Goal: Task Accomplishment & Management: Complete application form

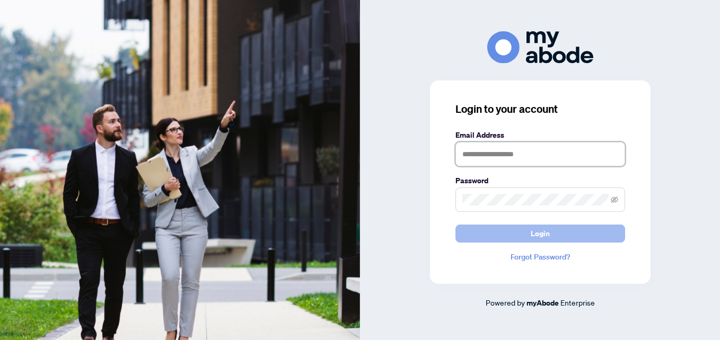
type input "**********"
click at [485, 232] on button "Login" at bounding box center [541, 234] width 170 height 18
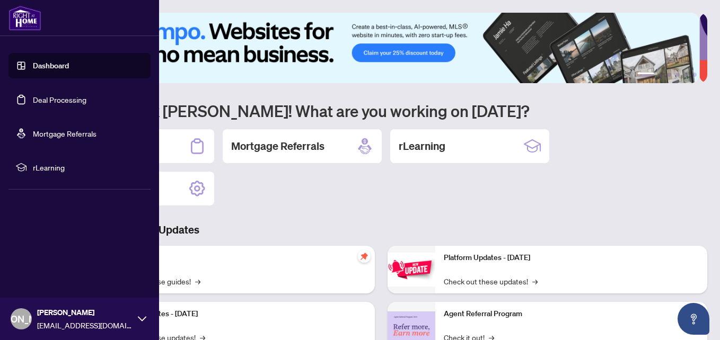
click at [39, 102] on link "Deal Processing" at bounding box center [60, 100] width 54 height 10
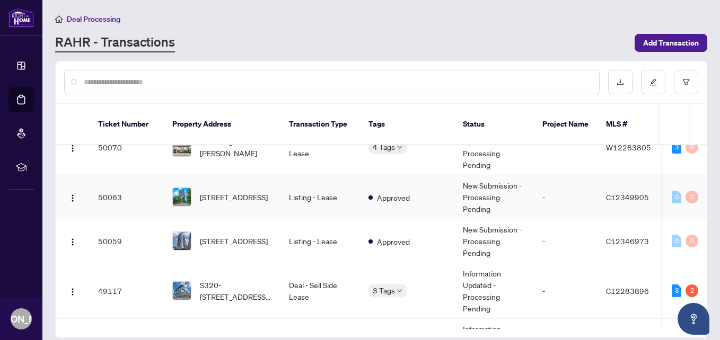
scroll to position [424, 0]
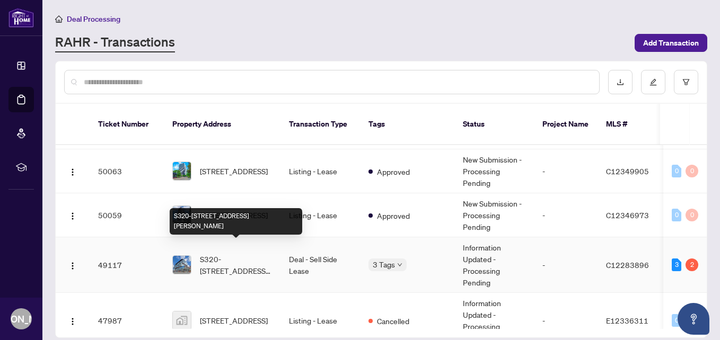
click at [237, 255] on span "S320-[STREET_ADDRESS][PERSON_NAME]" at bounding box center [236, 264] width 72 height 23
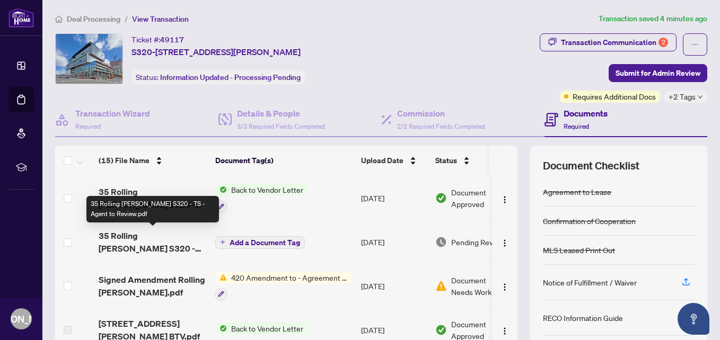
click at [138, 246] on span "35 Rolling [PERSON_NAME] S320 - TS - Agent to Review.pdf" at bounding box center [153, 242] width 108 height 25
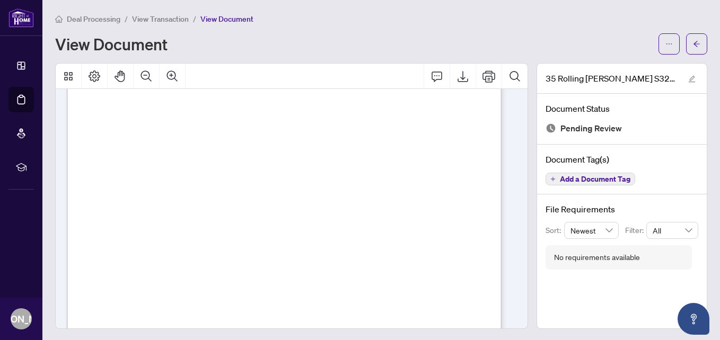
scroll to position [106, 0]
click at [457, 74] on icon "Export" at bounding box center [463, 76] width 13 height 13
click at [693, 43] on icon "arrow-left" at bounding box center [696, 43] width 7 height 7
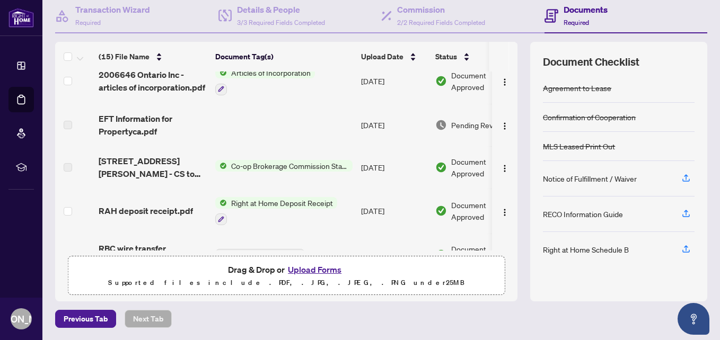
scroll to position [472, 0]
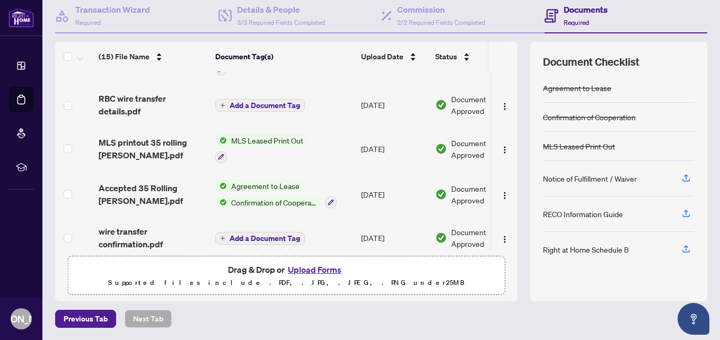
click at [297, 268] on button "Upload Forms" at bounding box center [315, 270] width 60 height 14
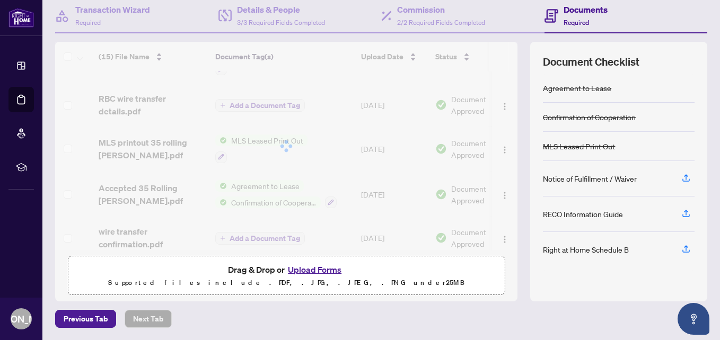
click at [317, 269] on button "Upload Forms" at bounding box center [315, 270] width 60 height 14
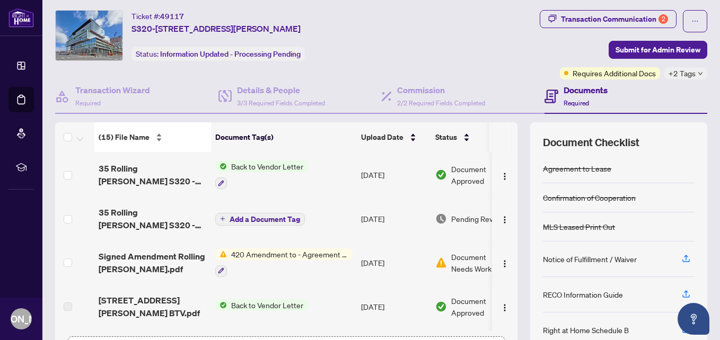
scroll to position [0, 0]
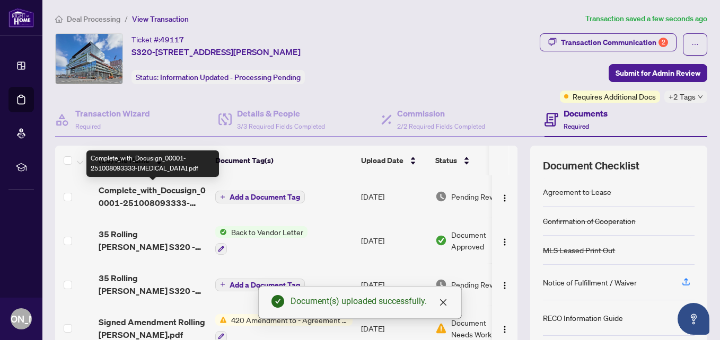
click at [185, 194] on span "Complete_with_Docusign_00001-251008093333-[MEDICAL_DATA].pdf" at bounding box center [153, 196] width 108 height 25
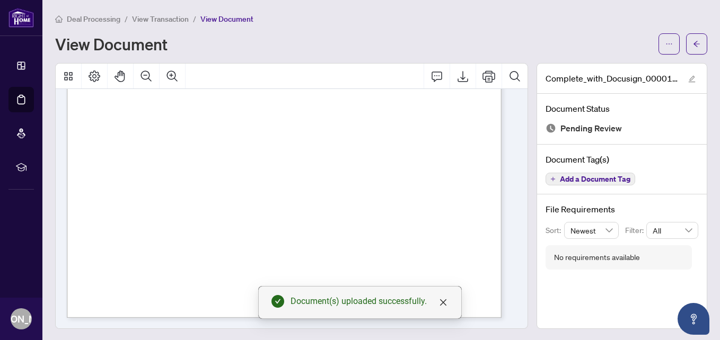
scroll to position [352, 0]
click at [686, 44] on button "button" at bounding box center [696, 43] width 21 height 21
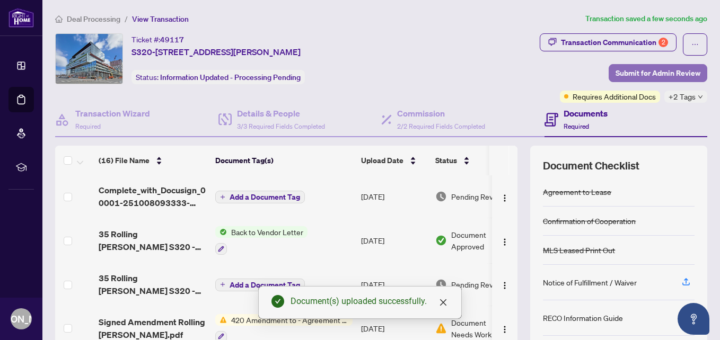
click at [616, 72] on span "Submit for Admin Review" at bounding box center [658, 73] width 85 height 17
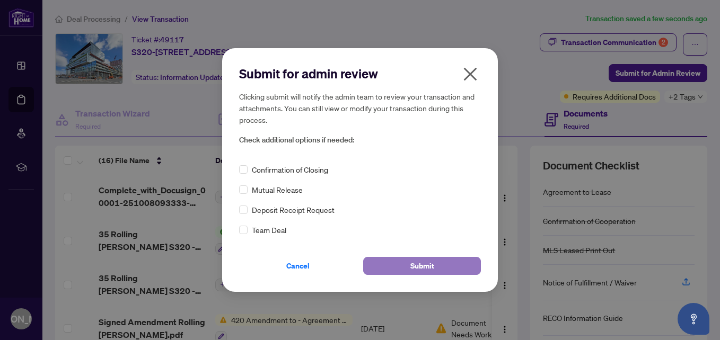
drag, startPoint x: 387, startPoint y: 267, endPoint x: 385, endPoint y: 260, distance: 7.2
click at [387, 264] on button "Submit" at bounding box center [422, 266] width 118 height 18
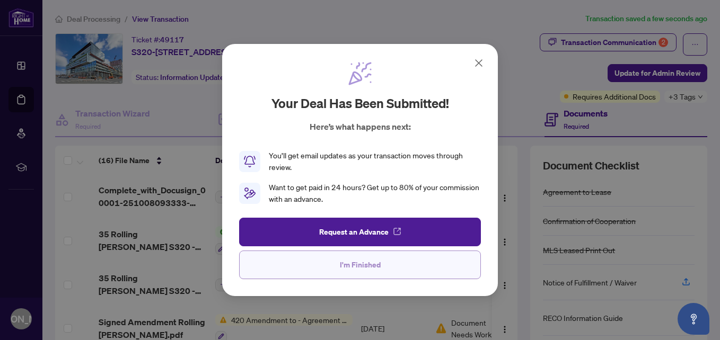
click at [314, 267] on button "I'm Finished" at bounding box center [360, 265] width 242 height 29
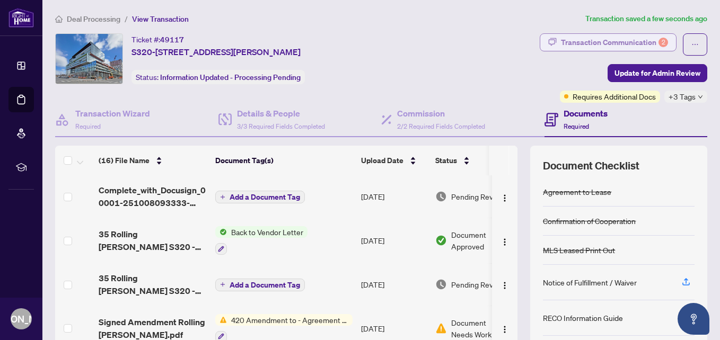
click at [548, 40] on icon "button" at bounding box center [552, 42] width 8 height 8
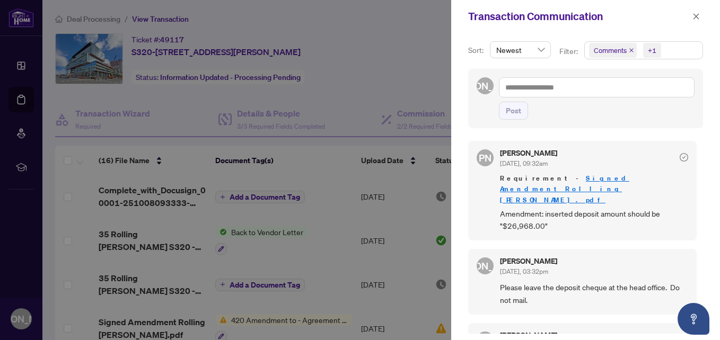
click at [566, 178] on link "Signed Amendment Rolling [PERSON_NAME].pdf" at bounding box center [564, 189] width 129 height 30
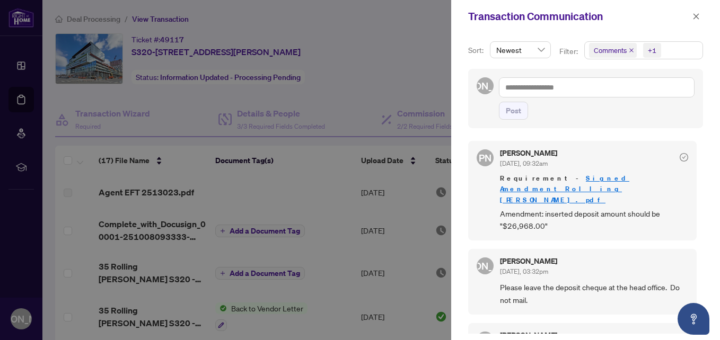
drag, startPoint x: 698, startPoint y: 16, endPoint x: 374, endPoint y: 76, distance: 329.0
click at [698, 15] on icon "close" at bounding box center [696, 16] width 7 height 7
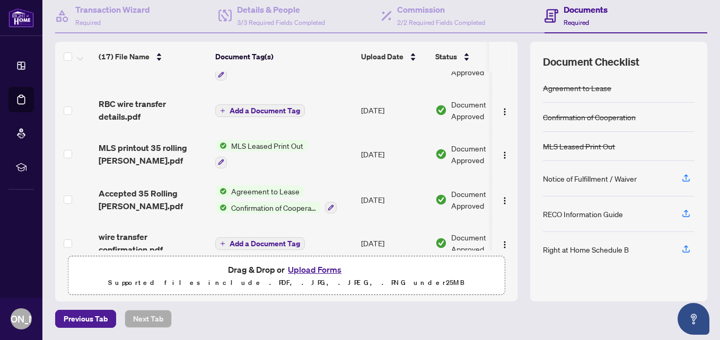
scroll to position [549, 0]
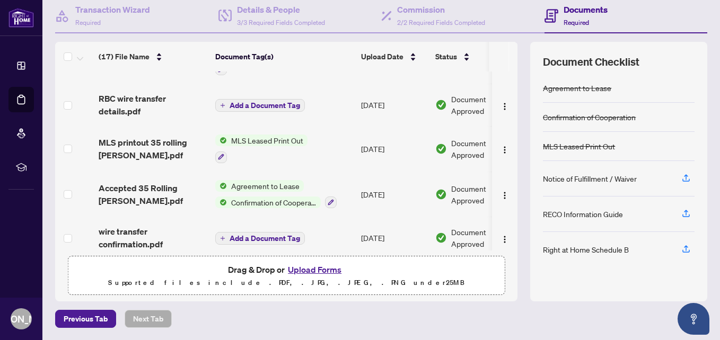
click at [319, 270] on button "Upload Forms" at bounding box center [315, 270] width 60 height 14
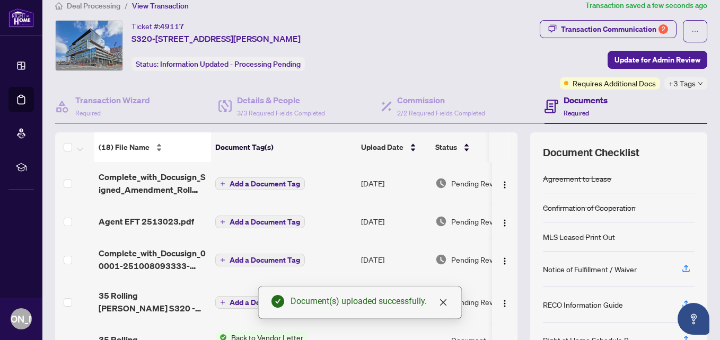
scroll to position [0, 0]
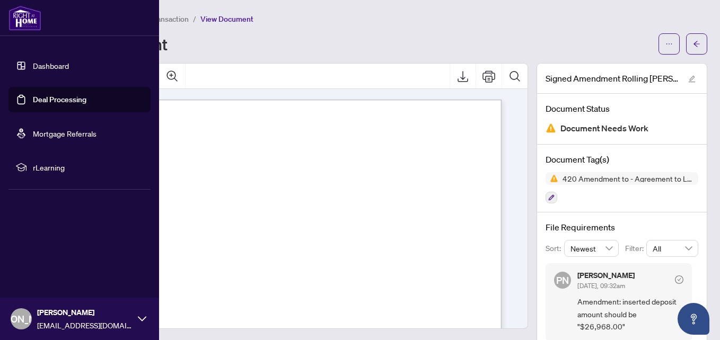
click at [33, 97] on link "Deal Processing" at bounding box center [60, 100] width 54 height 10
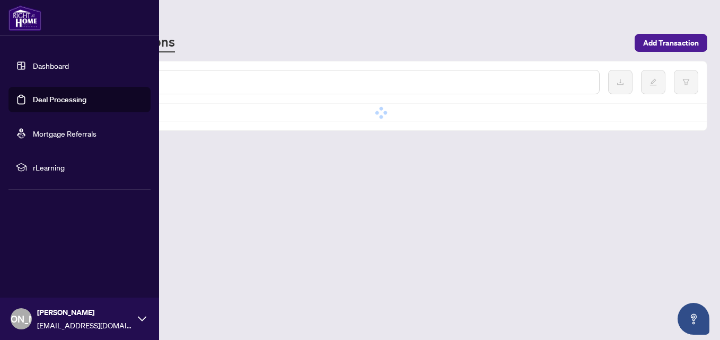
click at [54, 63] on link "Dashboard" at bounding box center [51, 66] width 36 height 10
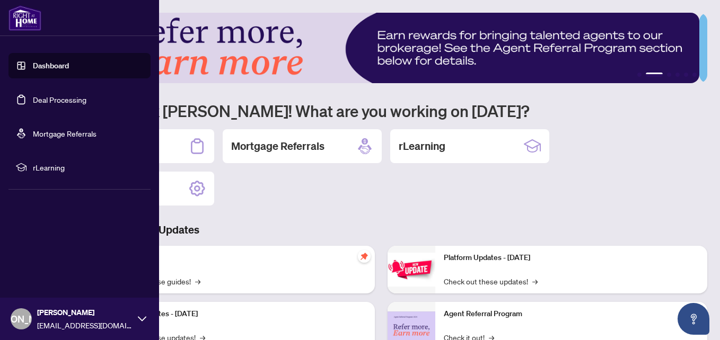
drag, startPoint x: 40, startPoint y: 99, endPoint x: 64, endPoint y: 118, distance: 30.6
click at [40, 99] on link "Deal Processing" at bounding box center [60, 100] width 54 height 10
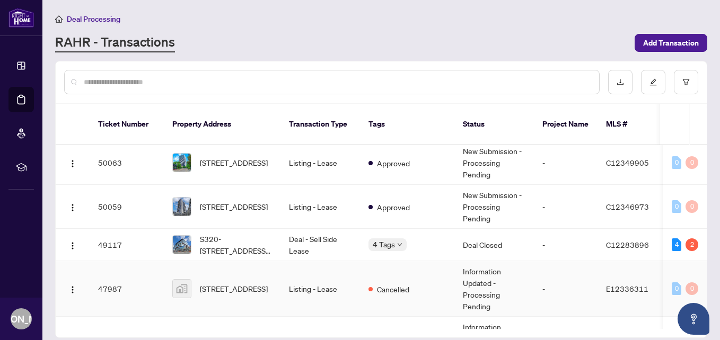
scroll to position [477, 0]
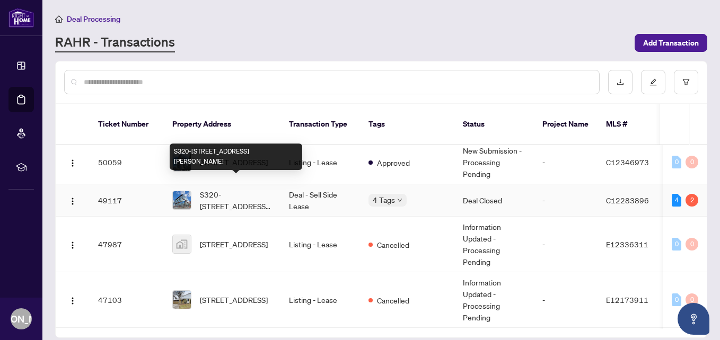
click at [241, 189] on span "S320-[STREET_ADDRESS][PERSON_NAME]" at bounding box center [236, 200] width 72 height 23
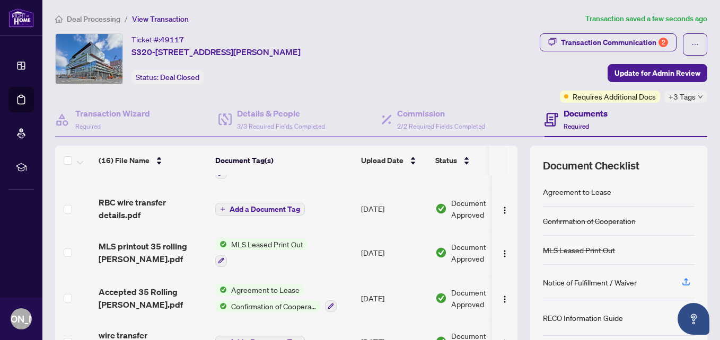
scroll to position [462, 0]
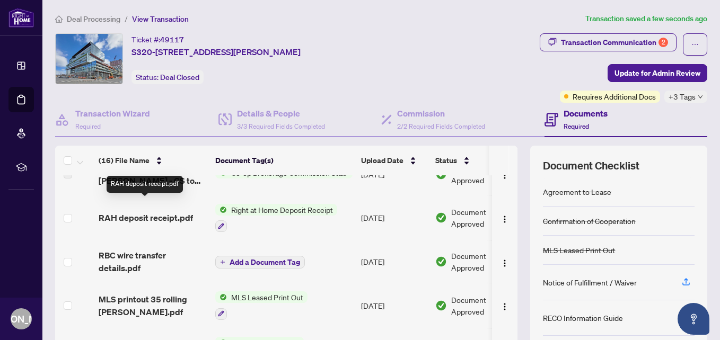
click at [165, 212] on span "RAH deposit receipt.pdf" at bounding box center [146, 218] width 94 height 13
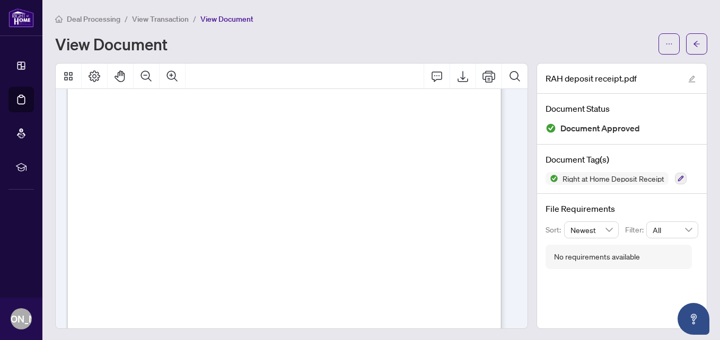
scroll to position [193, 0]
